Goal: Information Seeking & Learning: Understand process/instructions

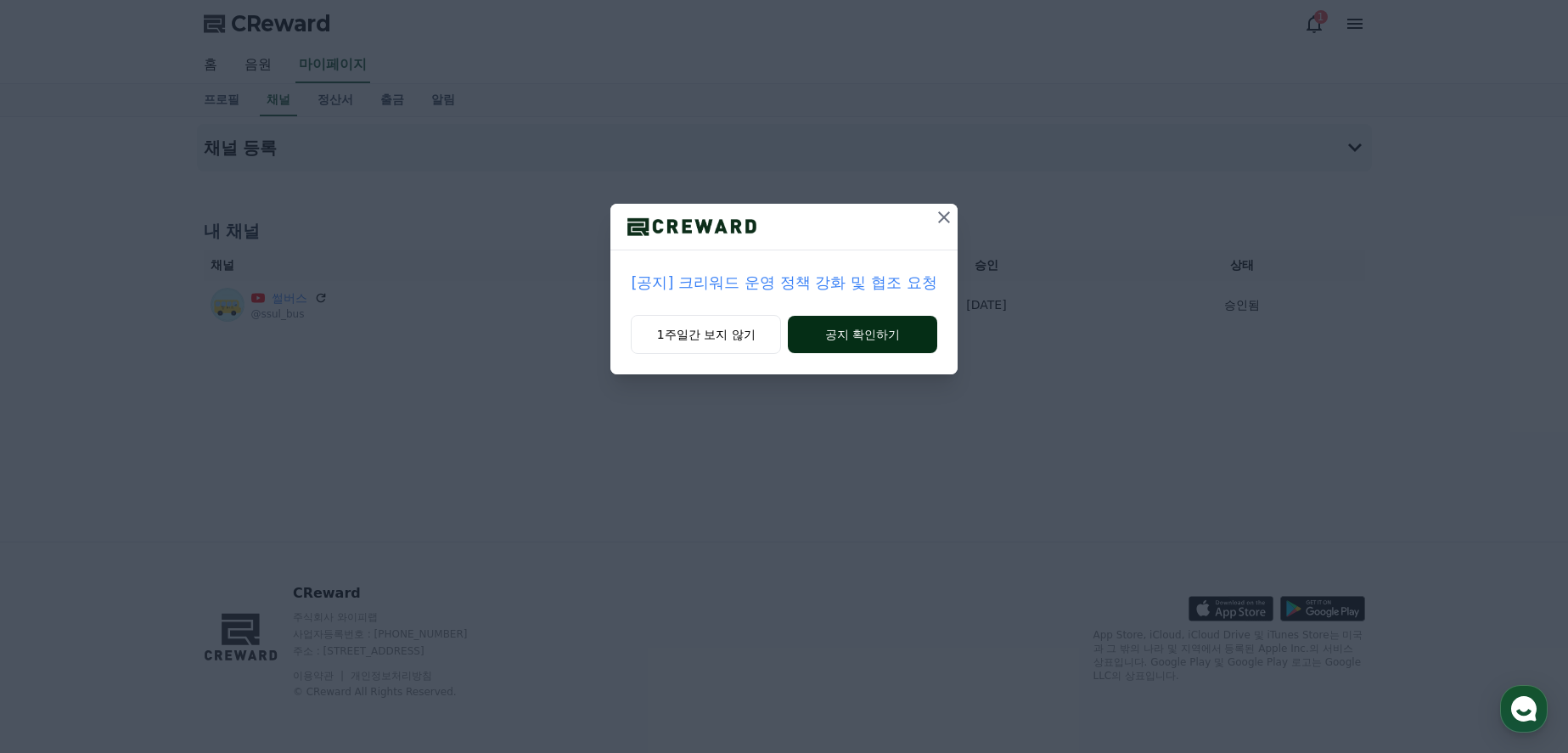
click at [876, 324] on button "공지 확인하기" at bounding box center [861, 335] width 149 height 37
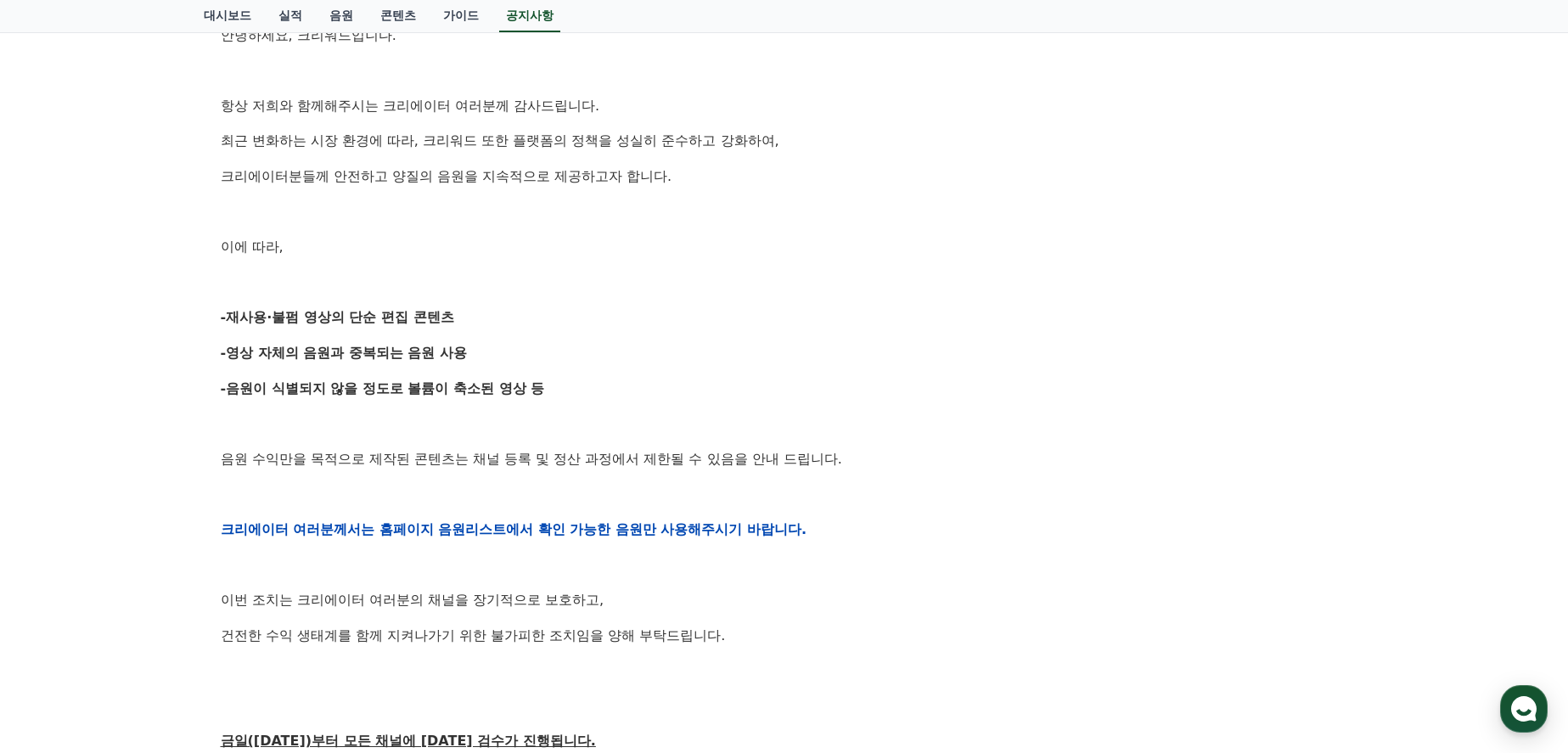
drag, startPoint x: 337, startPoint y: 280, endPoint x: 628, endPoint y: 380, distance: 307.7
click at [628, 380] on div "안녕하세요, 크리워드입니다. 항상 저희와 함께해주시는 크리에이터 여러분께 감사드립니다. 최근 변화하는 시장 환경에 따라, 크리워드 또한 플랫폼…" at bounding box center [784, 530] width 1127 height 1081
click at [628, 380] on p "-음원이 식별되지 않을 정도로 볼륨이 축소된 영상 등" at bounding box center [784, 389] width 1127 height 22
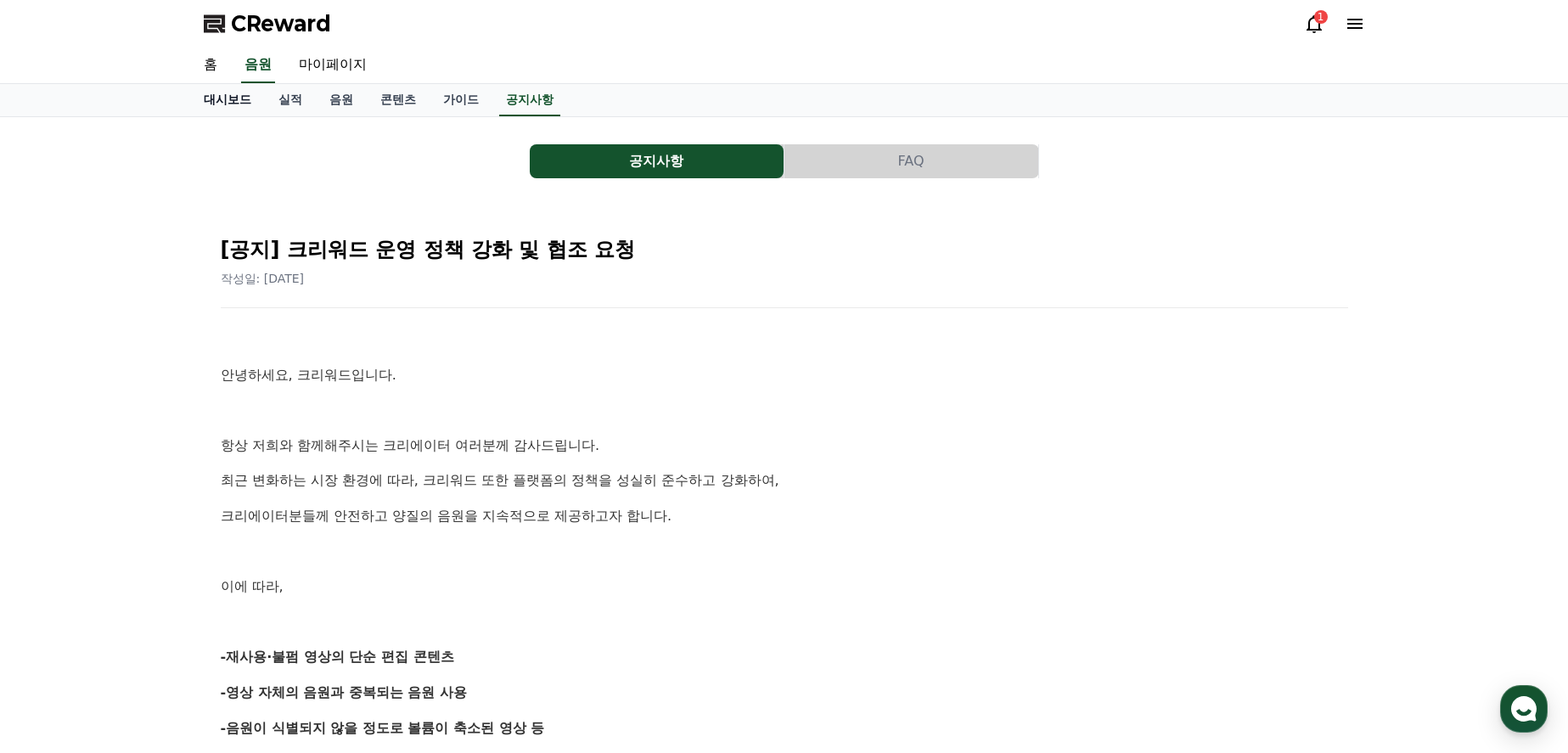
click at [222, 109] on link "대시보드" at bounding box center [227, 99] width 75 height 32
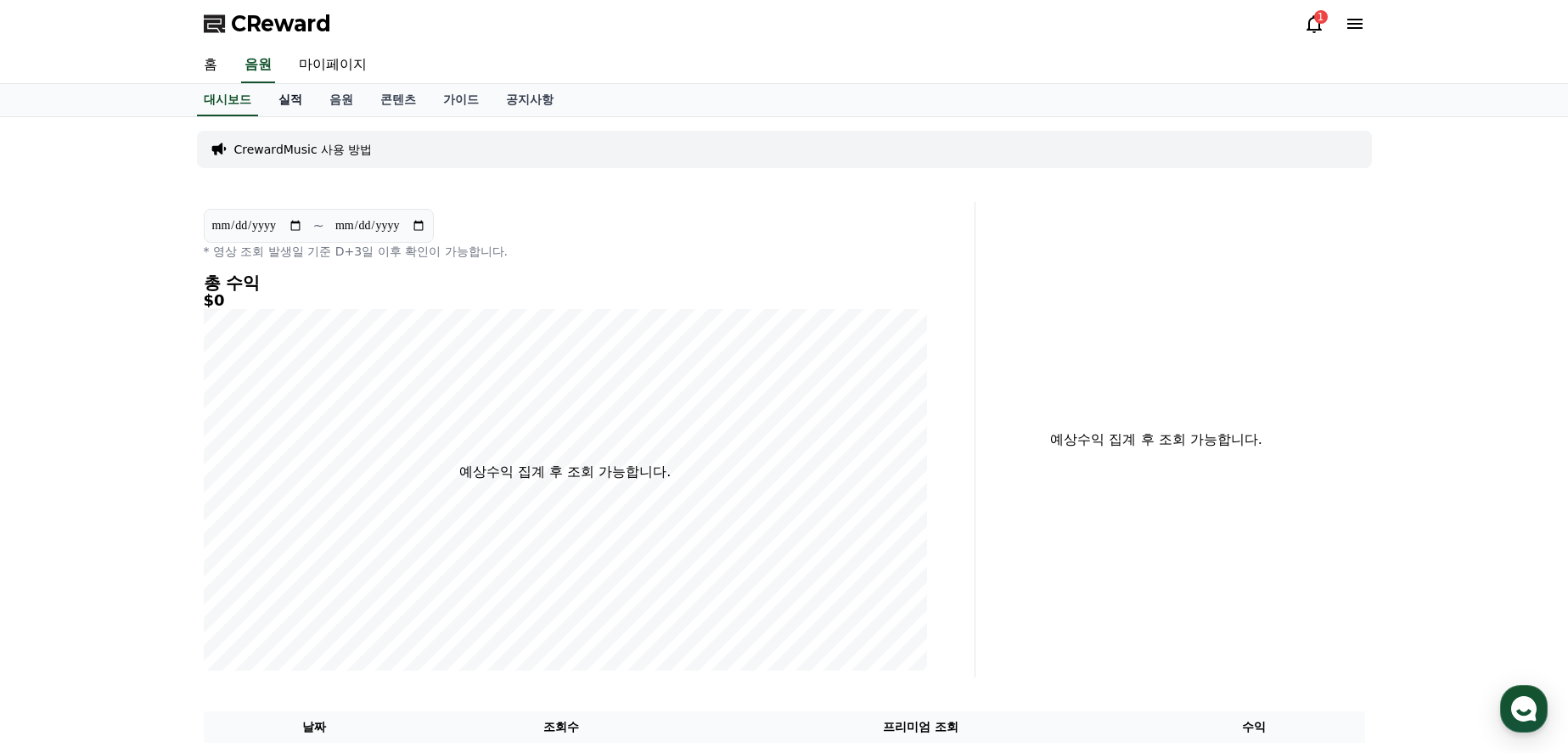
click at [286, 101] on link "실적" at bounding box center [290, 99] width 51 height 32
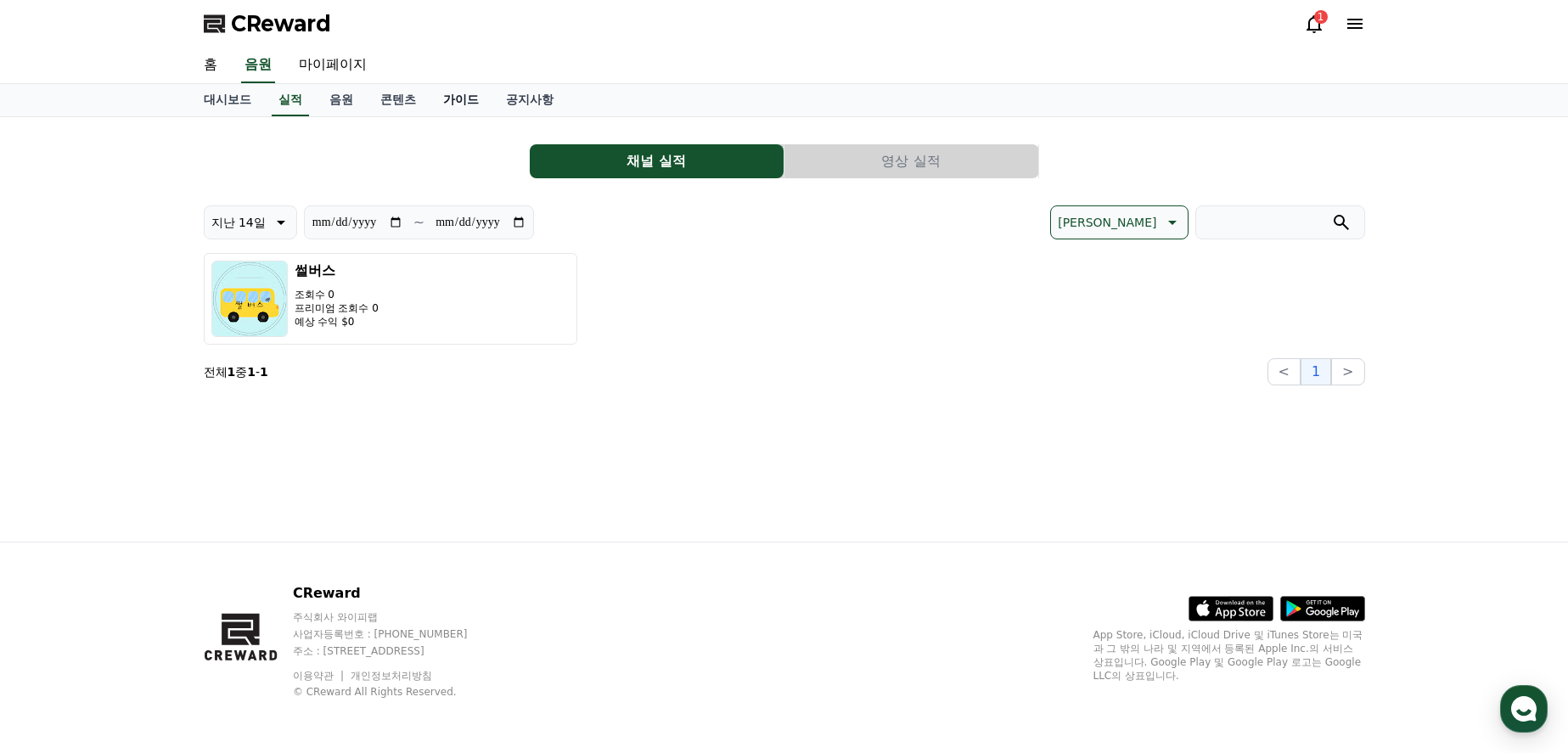
click at [463, 105] on link "가이드" at bounding box center [461, 99] width 63 height 32
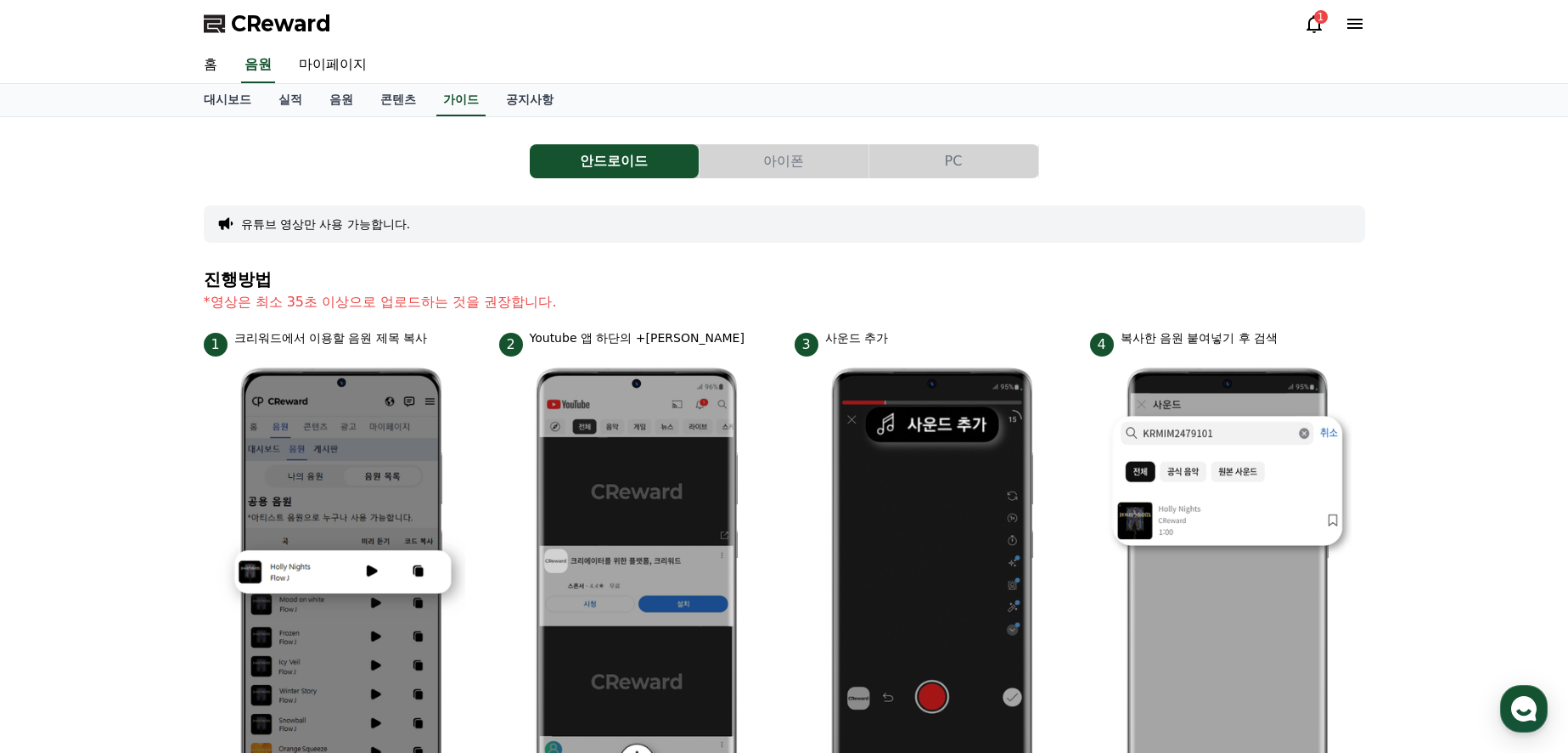
click at [934, 159] on button "PC" at bounding box center [954, 161] width 169 height 33
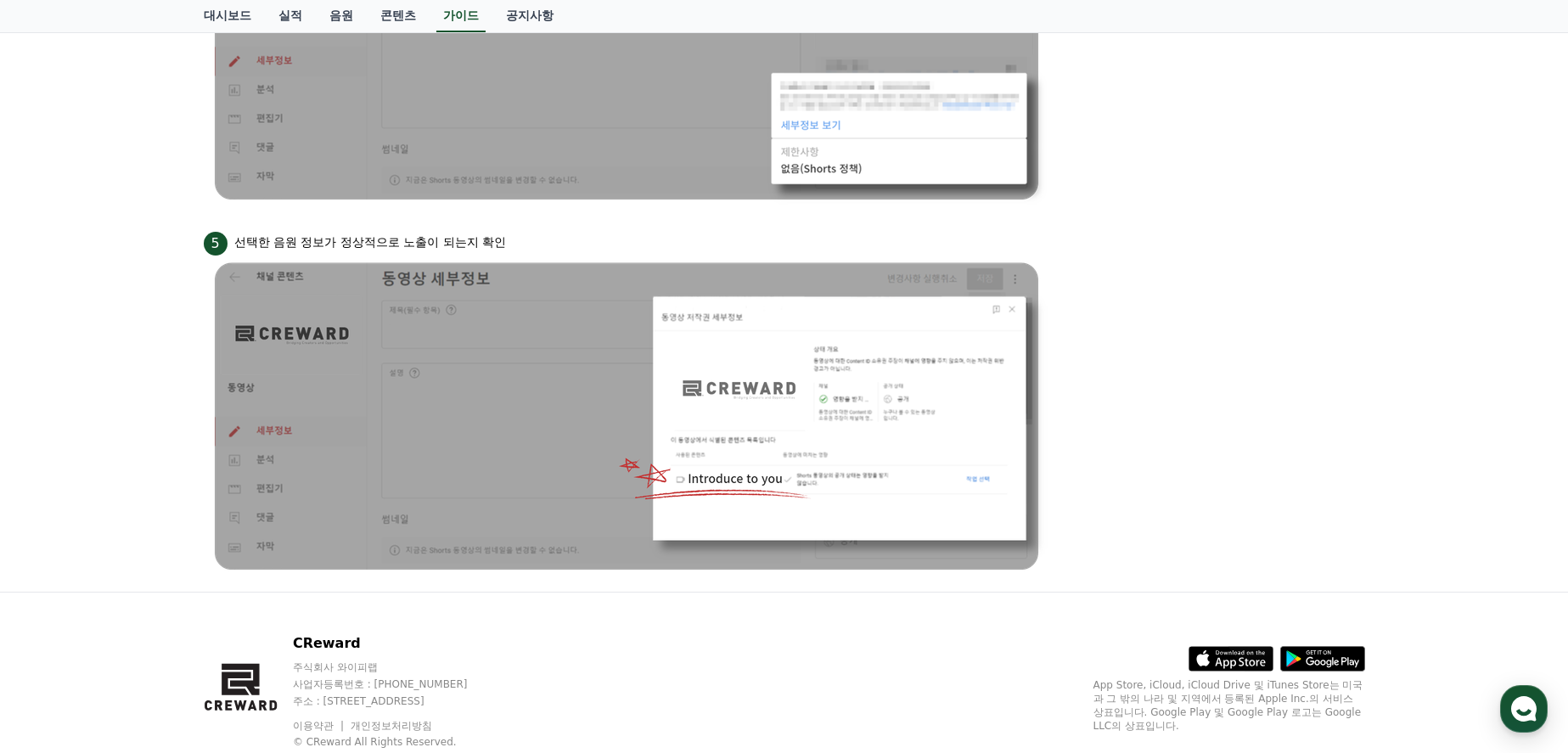
scroll to position [1578, 0]
